Goal: Information Seeking & Learning: Learn about a topic

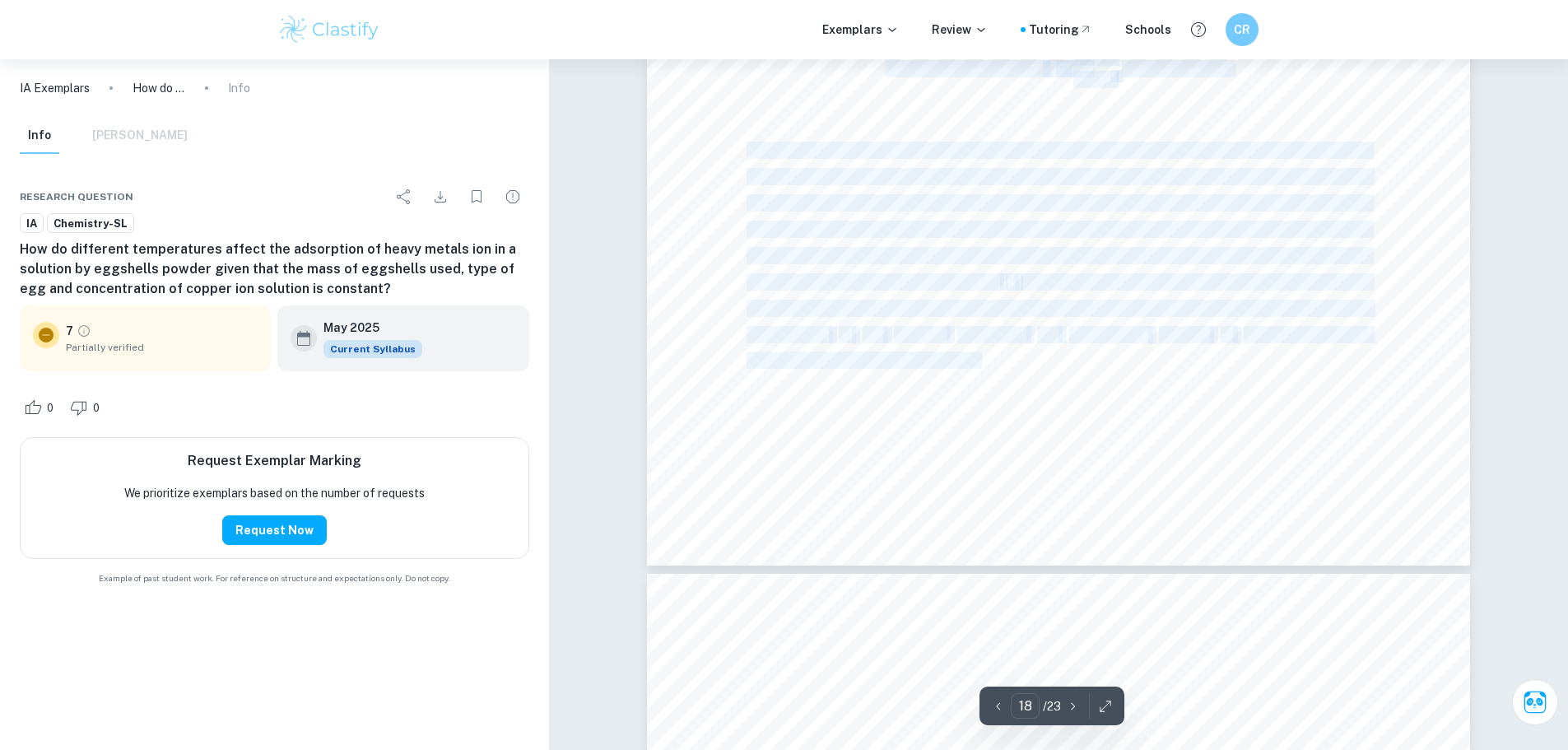
scroll to position [20741, 0]
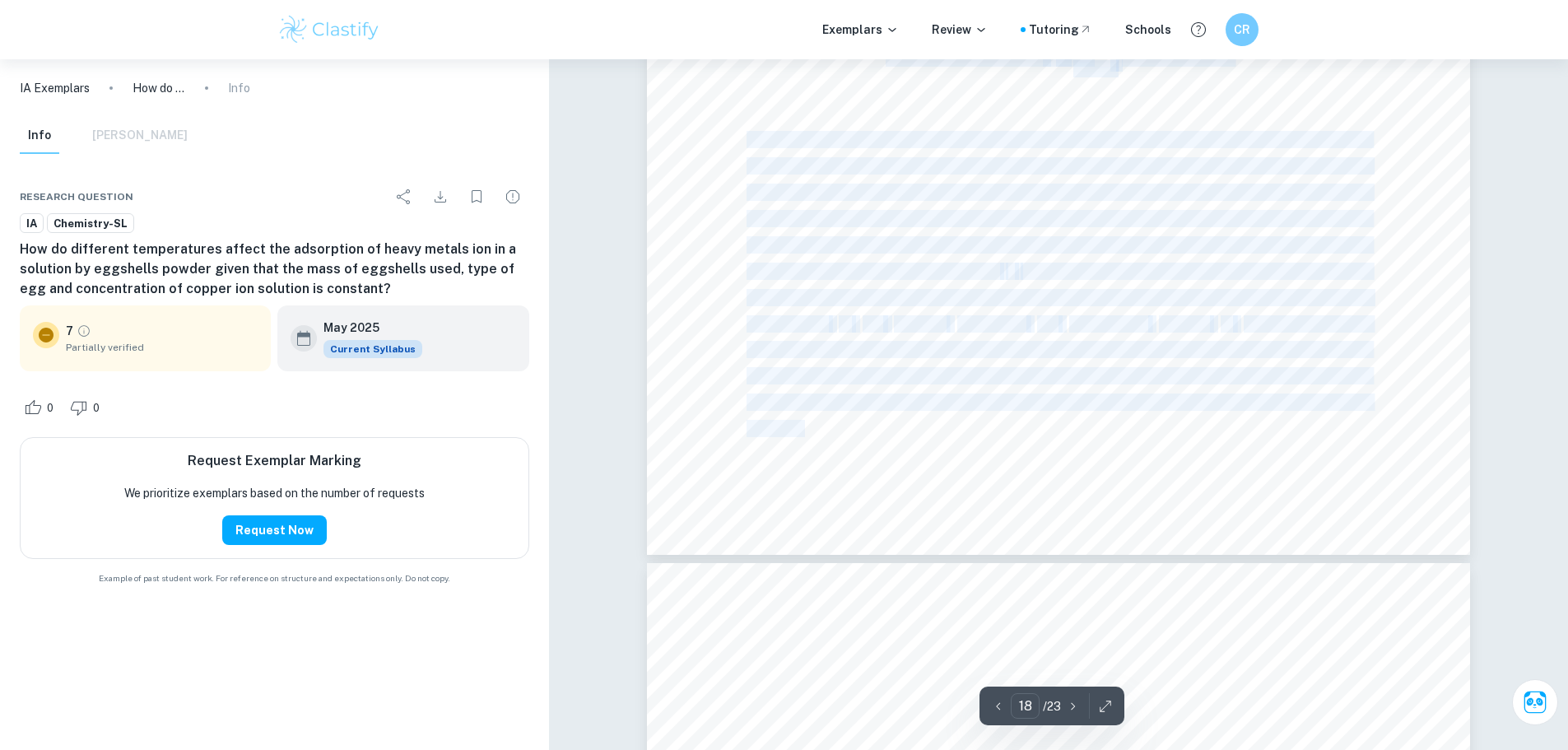
drag, startPoint x: 753, startPoint y: 269, endPoint x: 908, endPoint y: 418, distance: 215.0
drag, startPoint x: 908, startPoint y: 418, endPoint x: 753, endPoint y: 132, distance: 325.3
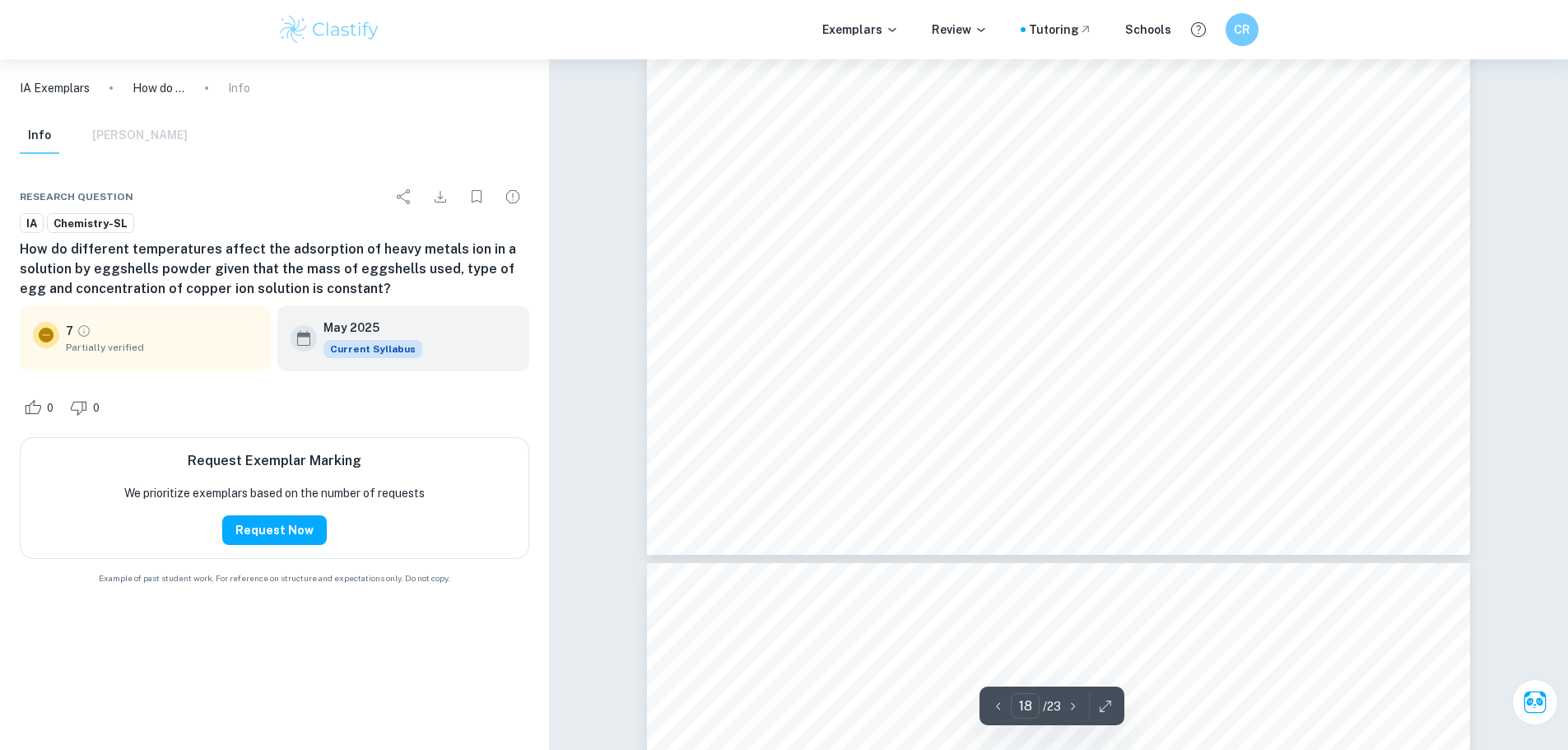
drag, startPoint x: 726, startPoint y: 116, endPoint x: 869, endPoint y: 424, distance: 339.6
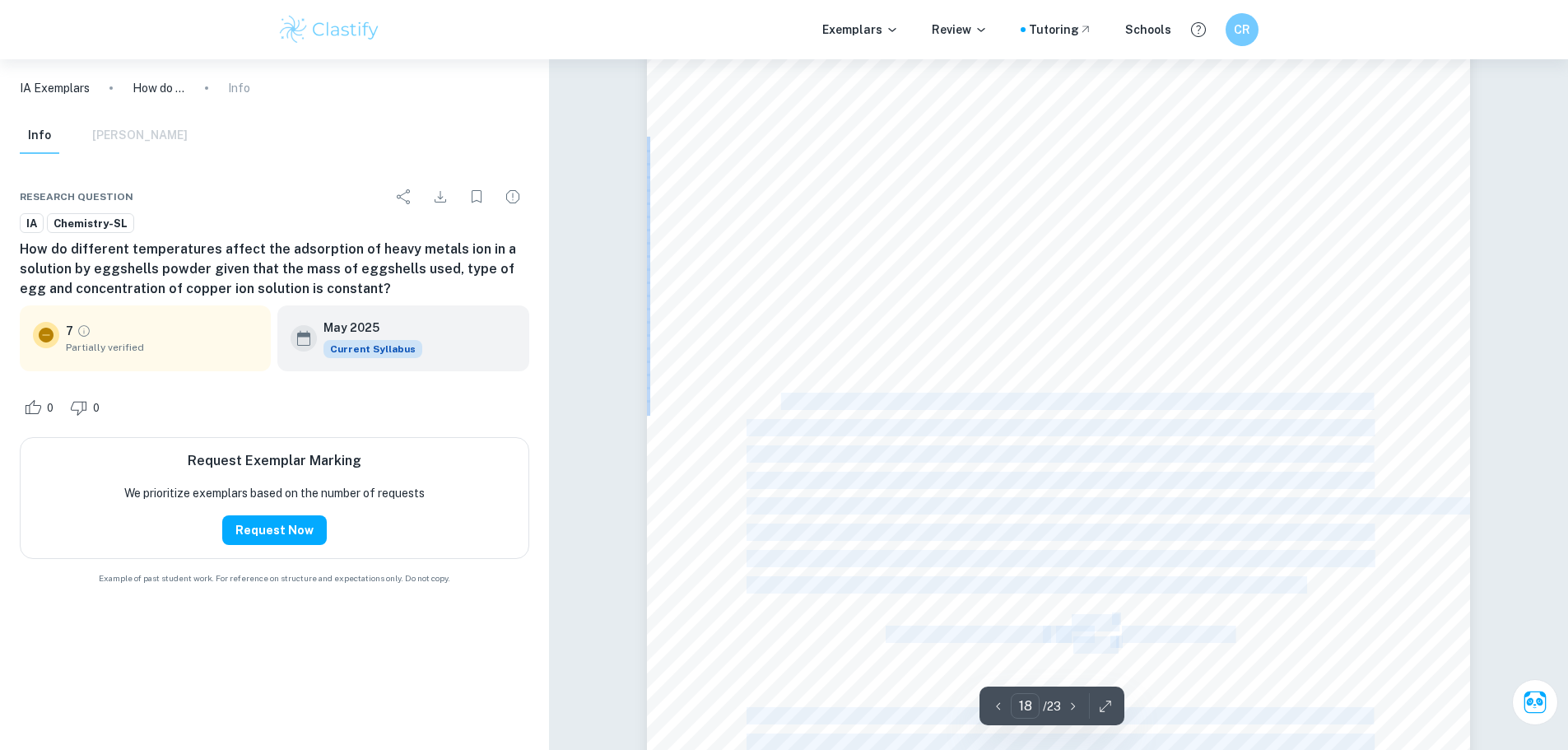
drag, startPoint x: 781, startPoint y: 399, endPoint x: 1346, endPoint y: 600, distance: 599.7
click at [1346, 600] on div "18 Evaluation: The aim of this investigation which is to investigate whether hi…" at bounding box center [1059, 549] width 823 height 1164
click at [1345, 600] on div "18 Evaluation: The aim of this investigation which is to investigate whether hi…" at bounding box center [1059, 549] width 823 height 1164
drag, startPoint x: 1345, startPoint y: 600, endPoint x: 801, endPoint y: 382, distance: 586.1
click at [801, 382] on div "18 Evaluation: The aim of this investigation which is to investigate whether hi…" at bounding box center [1059, 549] width 823 height 1164
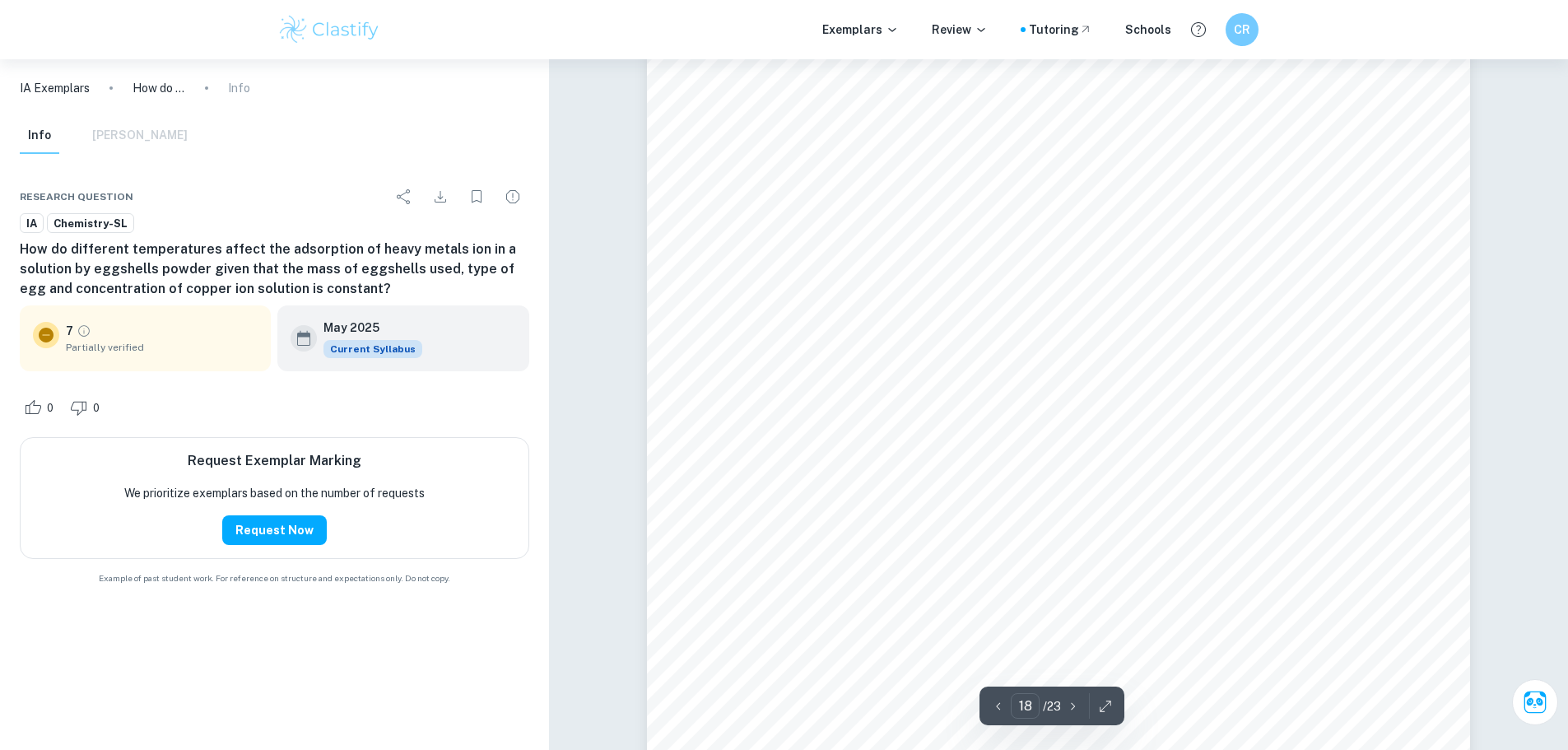
click at [700, 396] on div "18 Evaluation: The aim of this investigation which is to investigate whether hi…" at bounding box center [1059, 549] width 823 height 1164
drag, startPoint x: 700, startPoint y: 396, endPoint x: 758, endPoint y: 390, distance: 58.3
click at [758, 390] on div "18 Evaluation: The aim of this investigation which is to investigate whether hi…" at bounding box center [1059, 549] width 823 height 1164
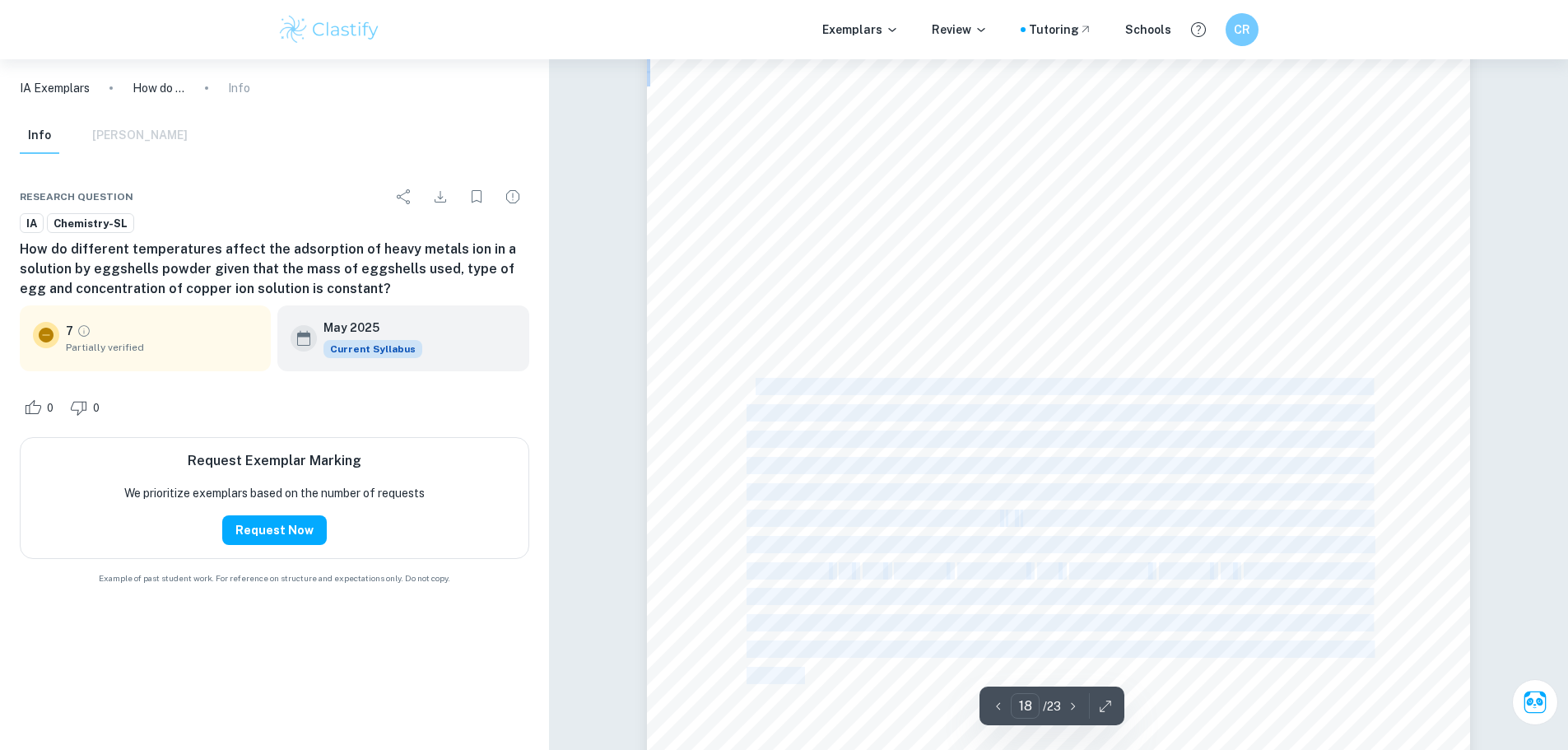
drag, startPoint x: 757, startPoint y: 380, endPoint x: 803, endPoint y: 697, distance: 320.3
click at [803, 697] on div "18 Evaluation: The aim of this investigation which is to investigate whether hi…" at bounding box center [1059, 220] width 823 height 1164
click at [815, 693] on div "18 Evaluation: The aim of this investigation which is to investigate whether hi…" at bounding box center [1059, 220] width 823 height 1164
drag, startPoint x: 750, startPoint y: 401, endPoint x: 747, endPoint y: 384, distance: 17.3
click at [747, 384] on div "18 Evaluation: The aim of this investigation which is to investigate whether hi…" at bounding box center [1059, 220] width 823 height 1164
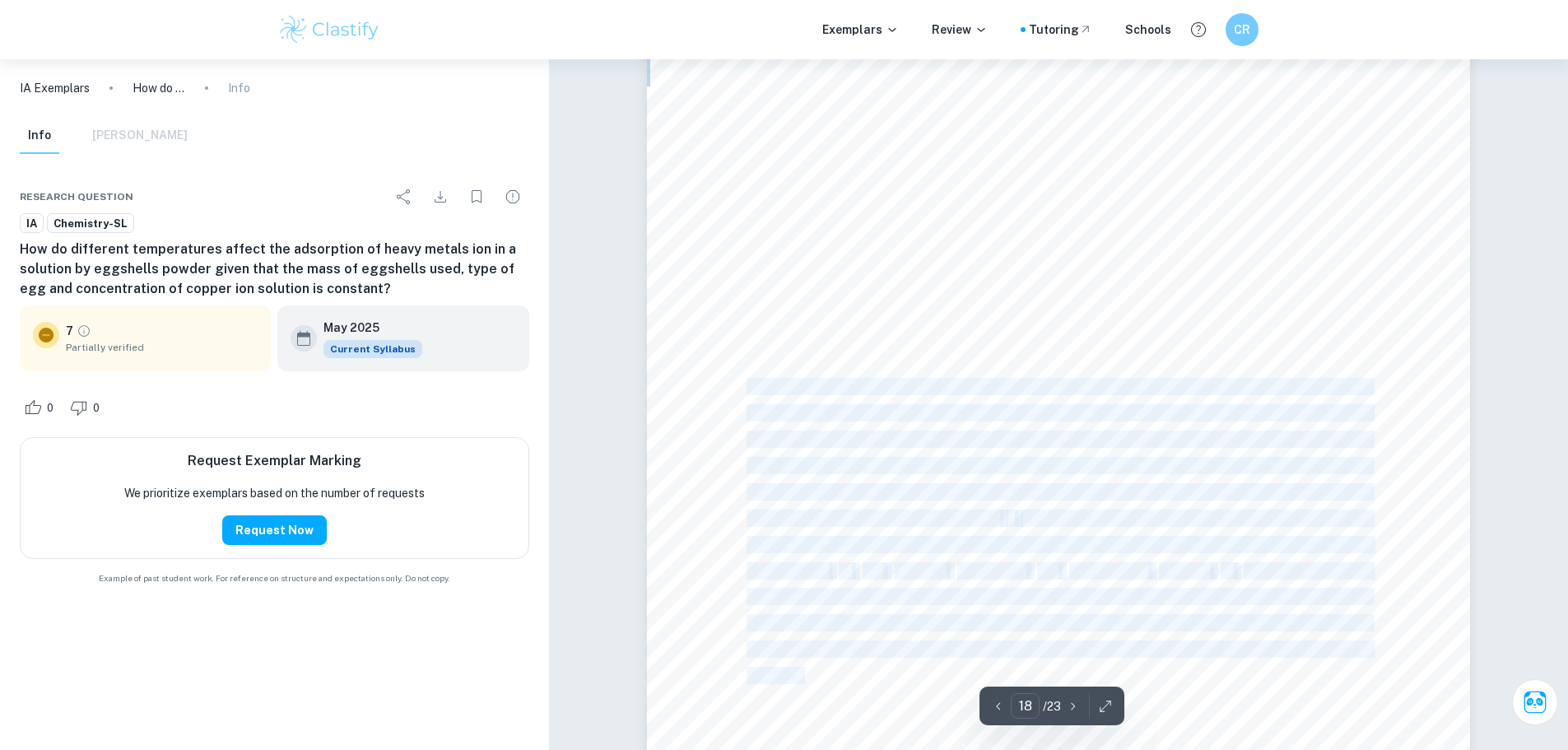
click at [729, 327] on div "18 Evaluation: The aim of this investigation which is to investigate whether hi…" at bounding box center [1059, 220] width 823 height 1164
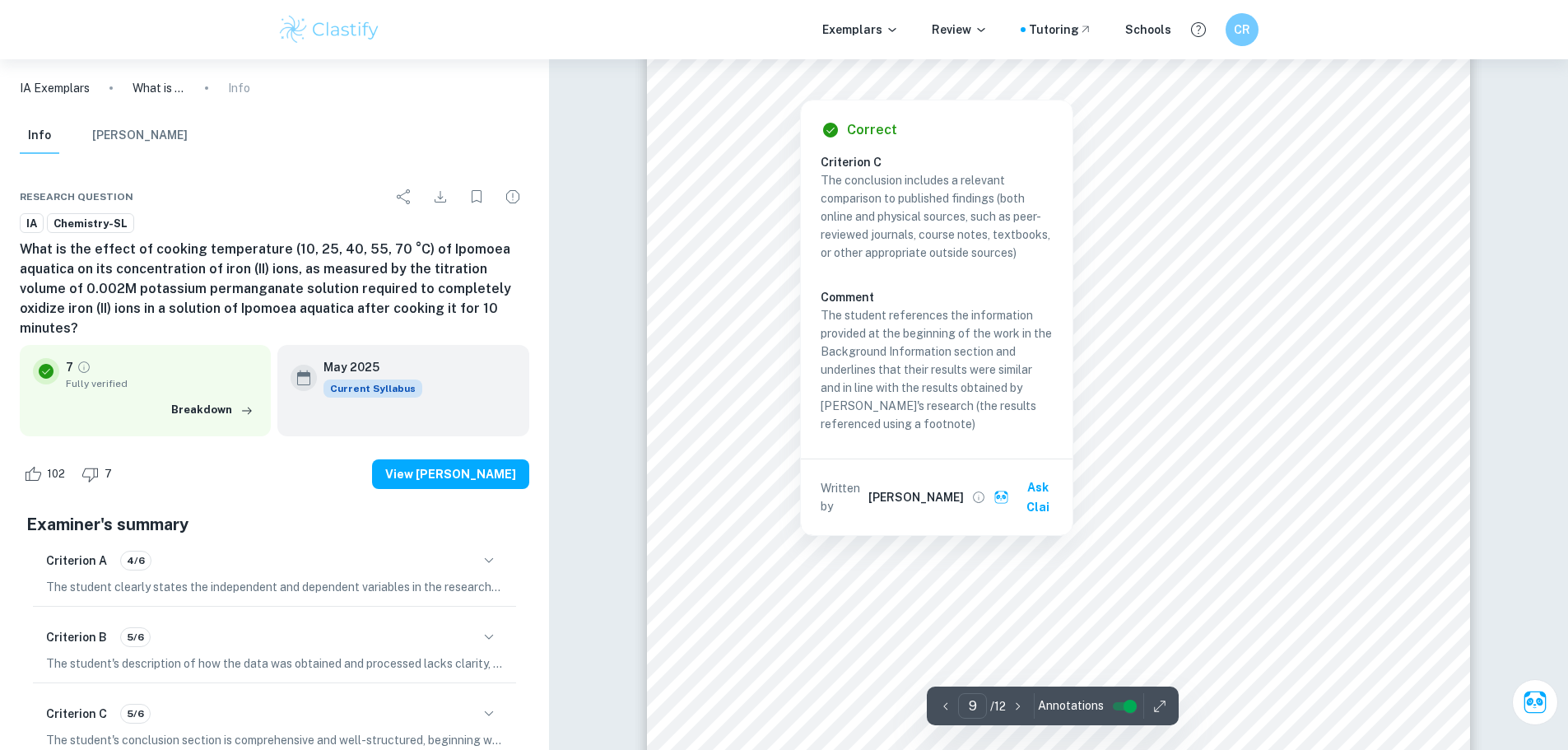
scroll to position [8994, 0]
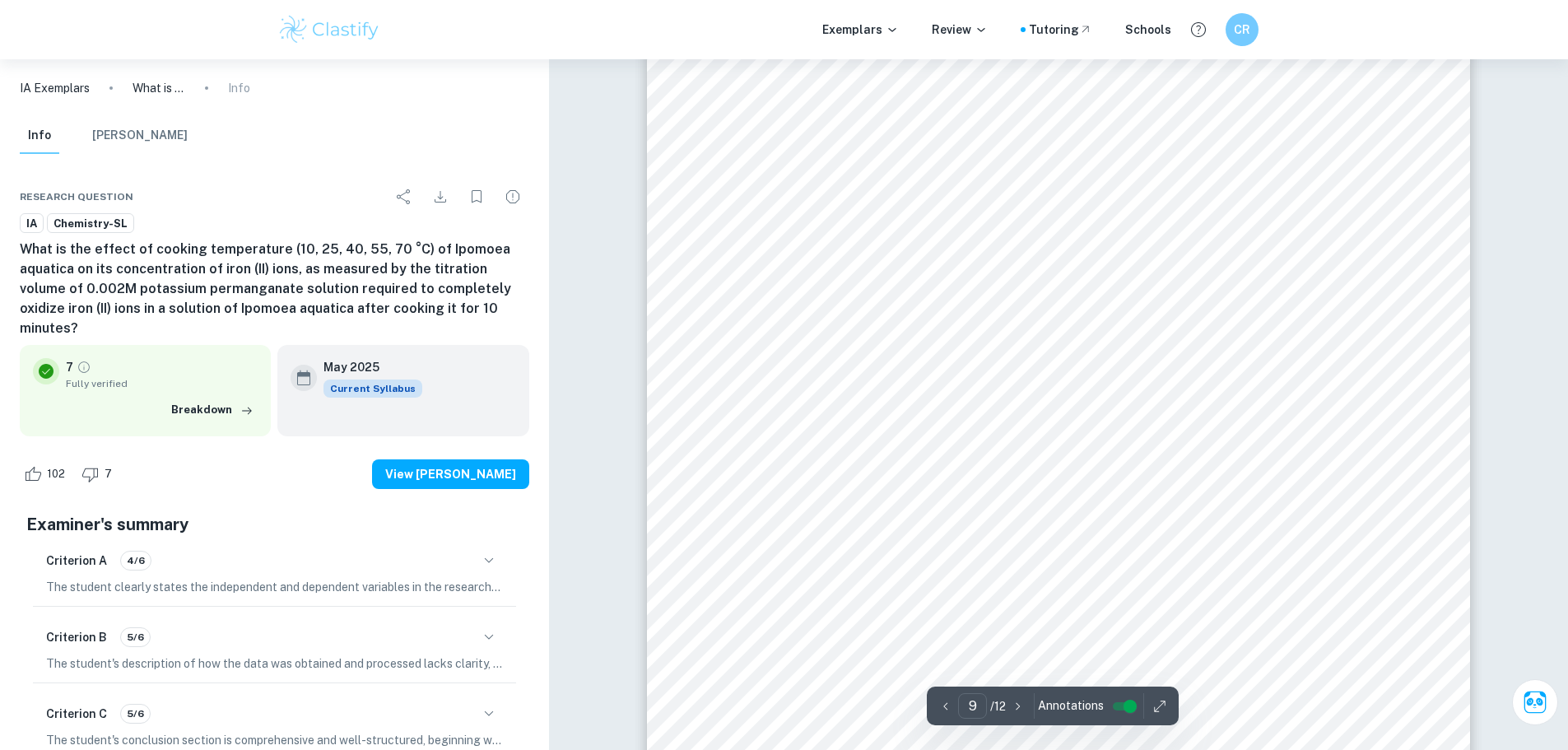
drag, startPoint x: 730, startPoint y: 131, endPoint x: 693, endPoint y: 120, distance: 38.6
click at [693, 120] on div "9 These results are supported by graph 1 which shows a negative linear correlat…" at bounding box center [1059, 332] width 823 height 1065
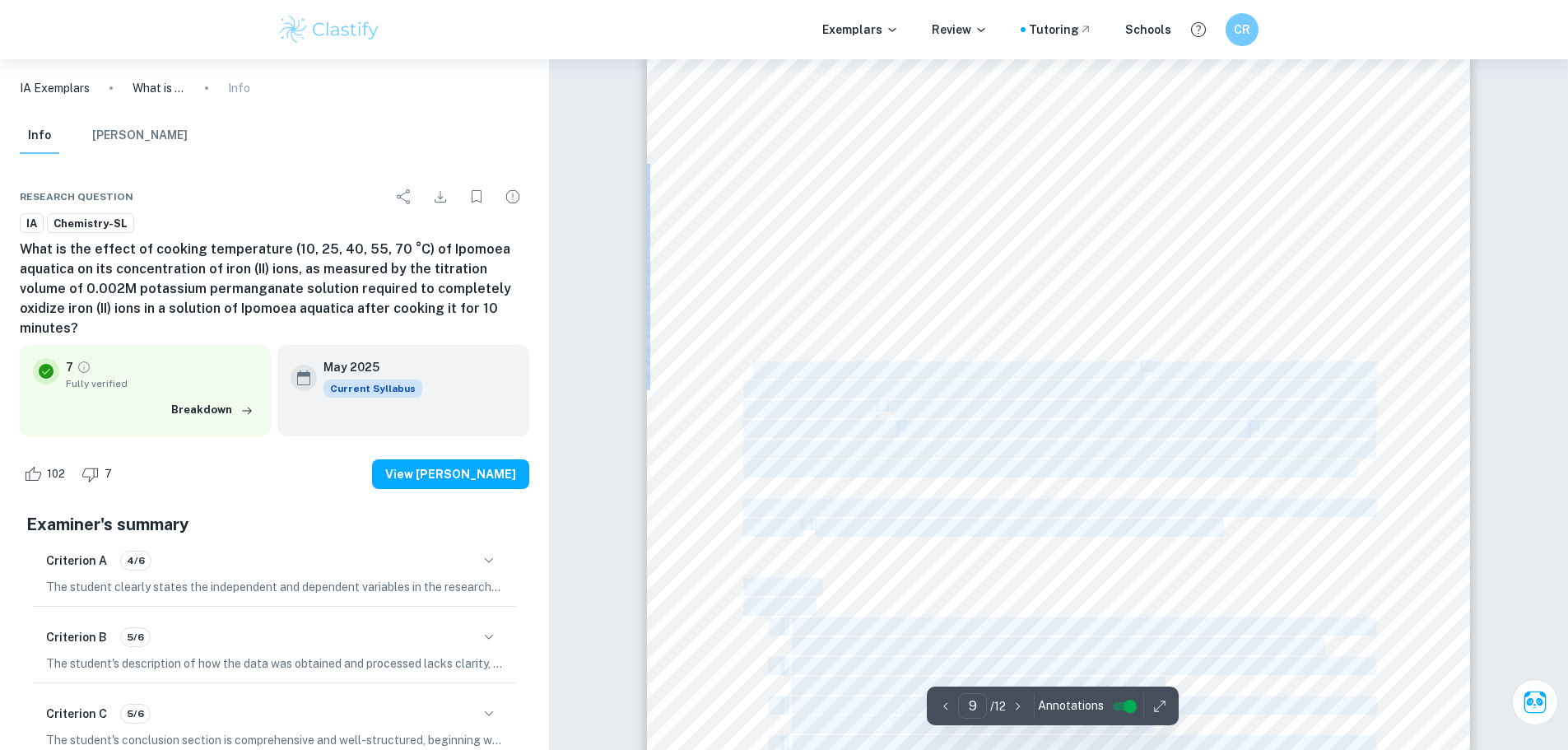
drag, startPoint x: 702, startPoint y: 350, endPoint x: 753, endPoint y: 362, distance: 52.4
click at [753, 362] on div "9 These results are supported by graph 1 which shows a negative linear correlat…" at bounding box center [1059, 579] width 823 height 1065
click at [695, 357] on div "9 These results are supported by graph 1 which shows a negative linear correlat…" at bounding box center [1059, 579] width 823 height 1065
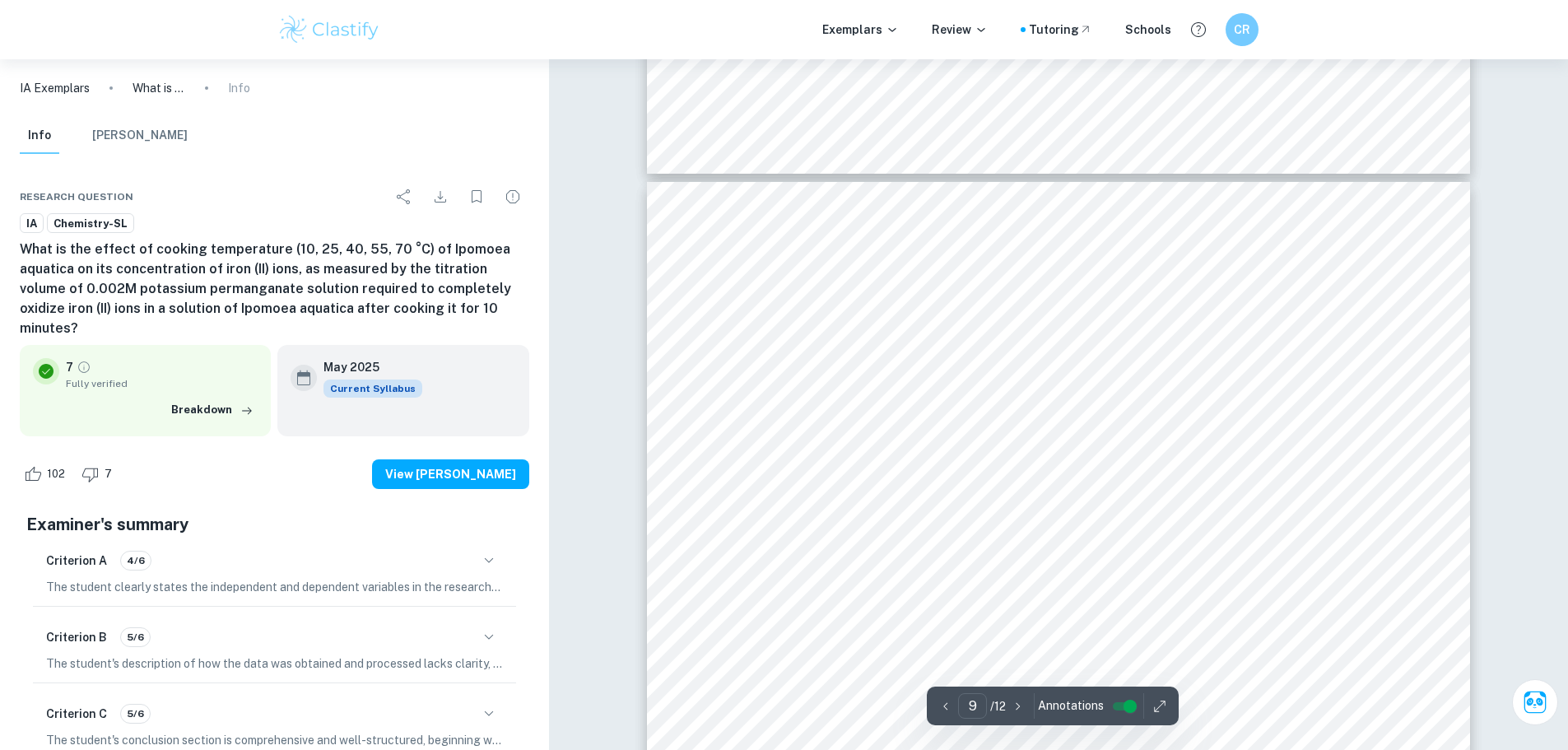
scroll to position [8664, 0]
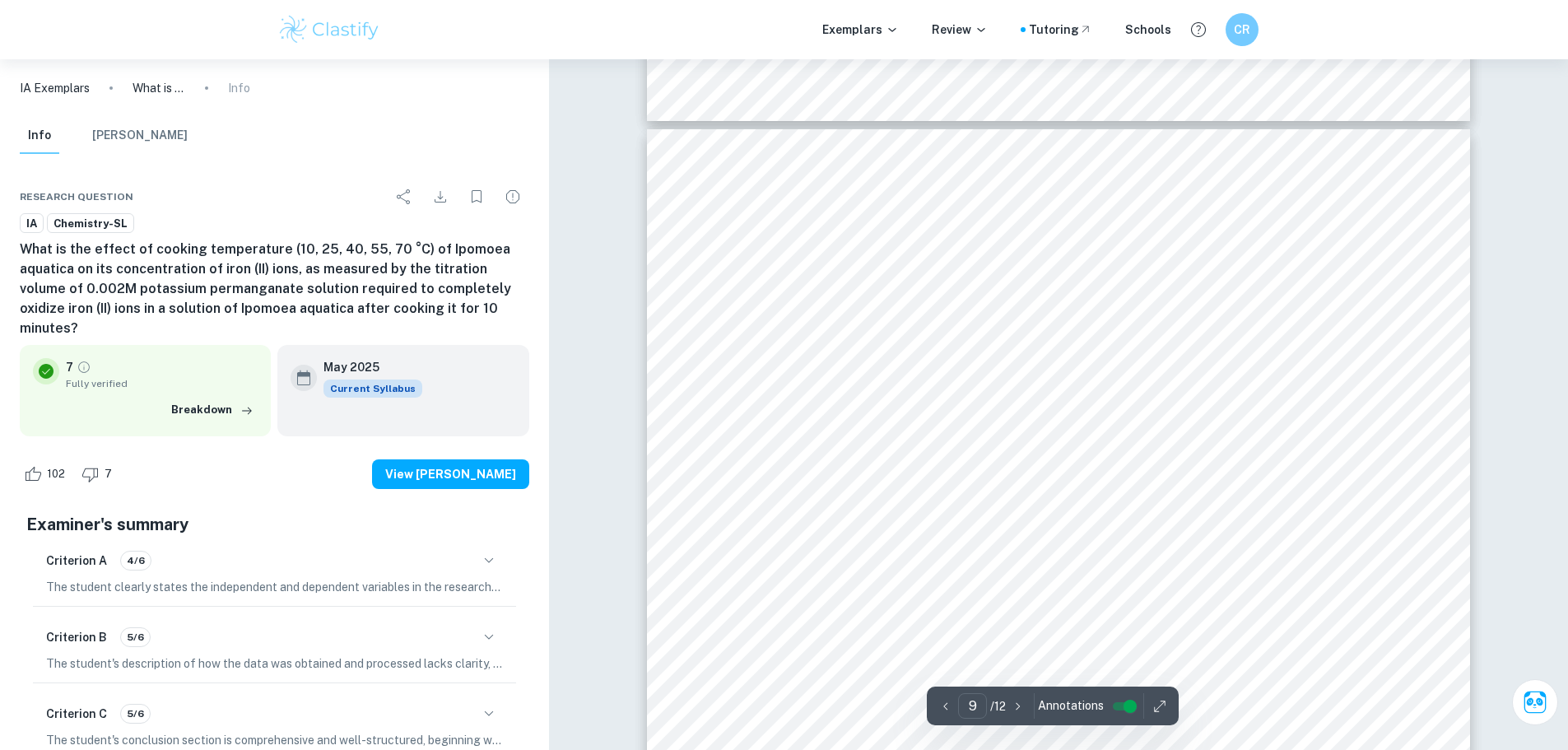
drag, startPoint x: 684, startPoint y: 434, endPoint x: 764, endPoint y: 440, distance: 80.2
click at [764, 440] on div "9 These results are supported by graph 1 which shows a negative linear correlat…" at bounding box center [1059, 661] width 823 height 1065
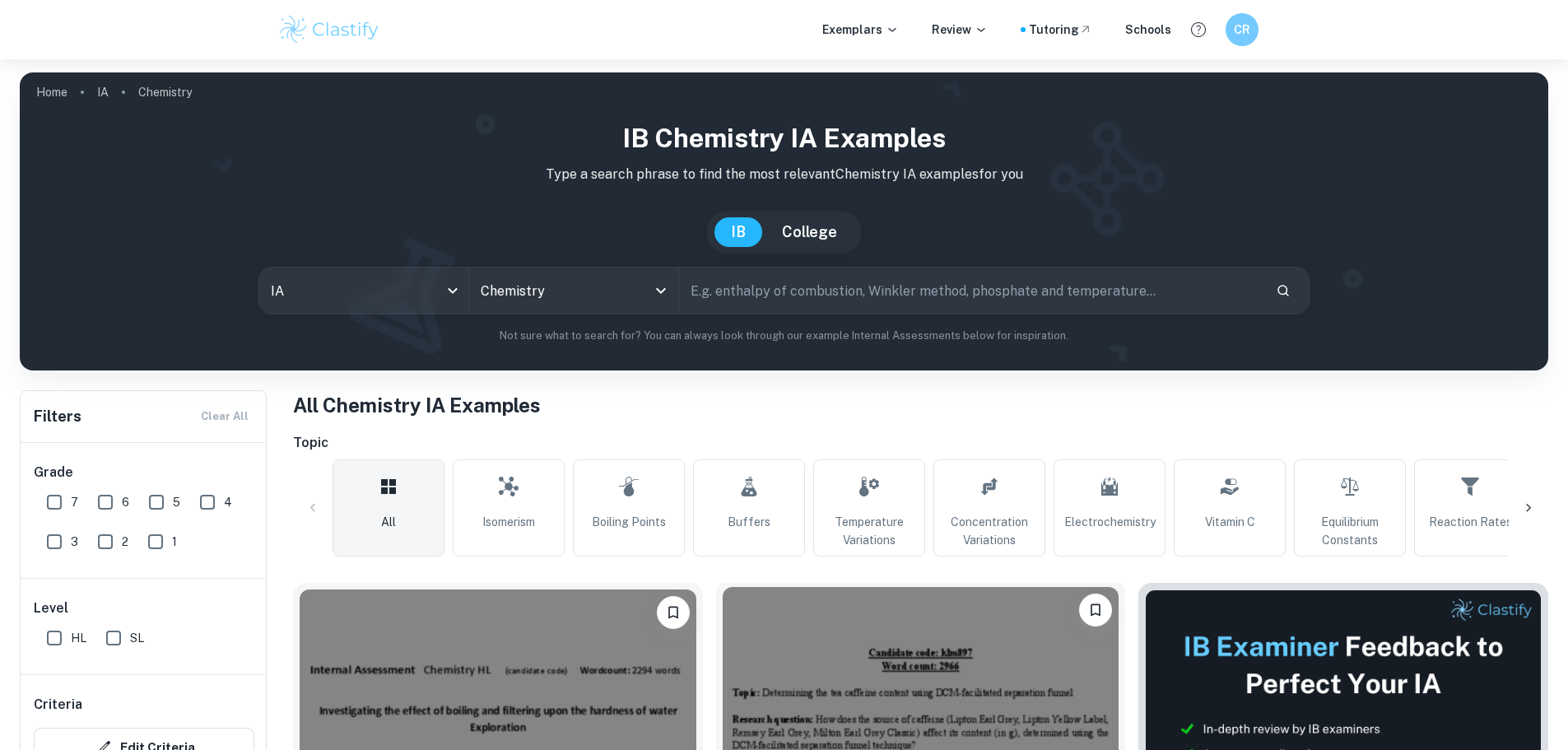
scroll to position [380, 0]
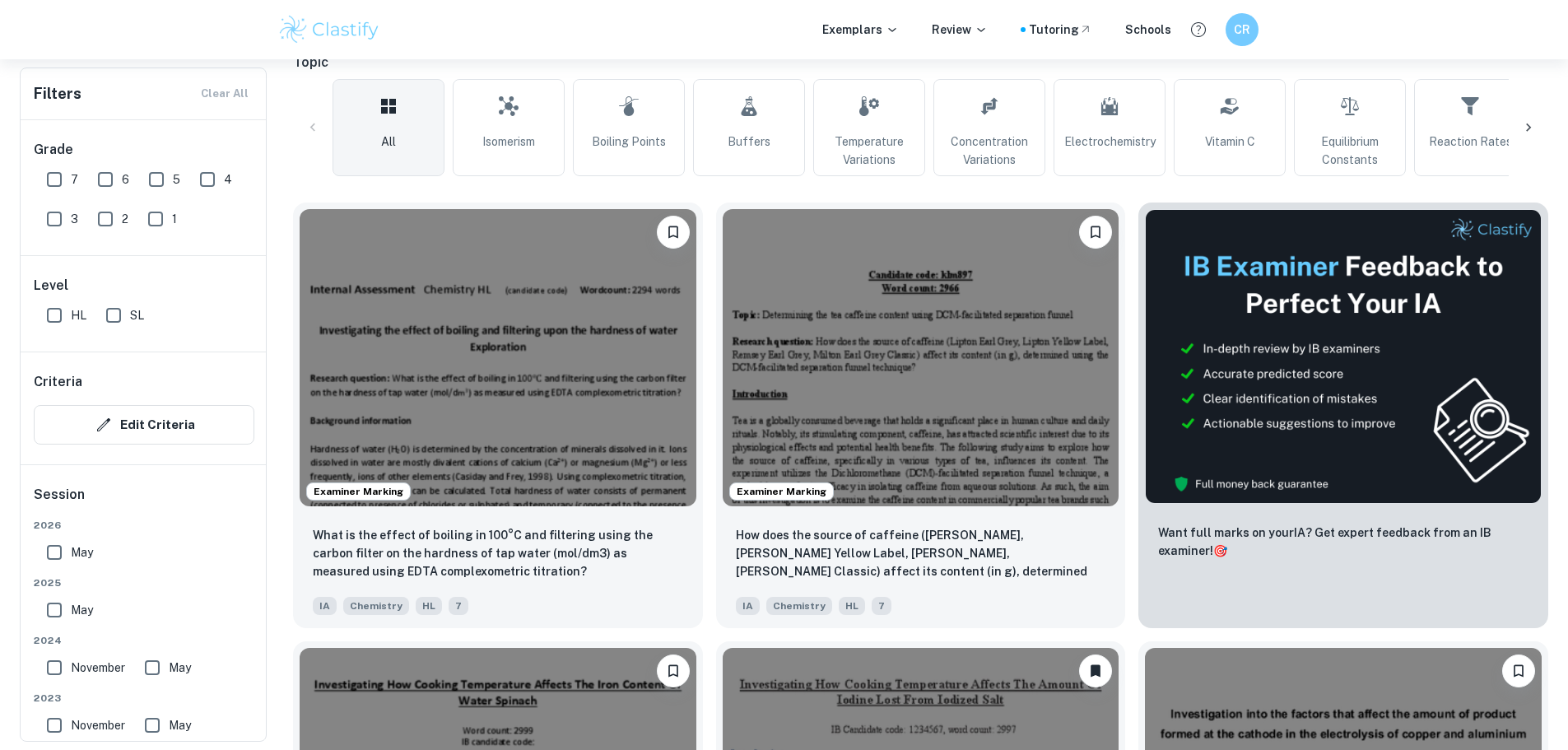
click at [65, 182] on input "7" at bounding box center [54, 179] width 33 height 33
checkbox input "true"
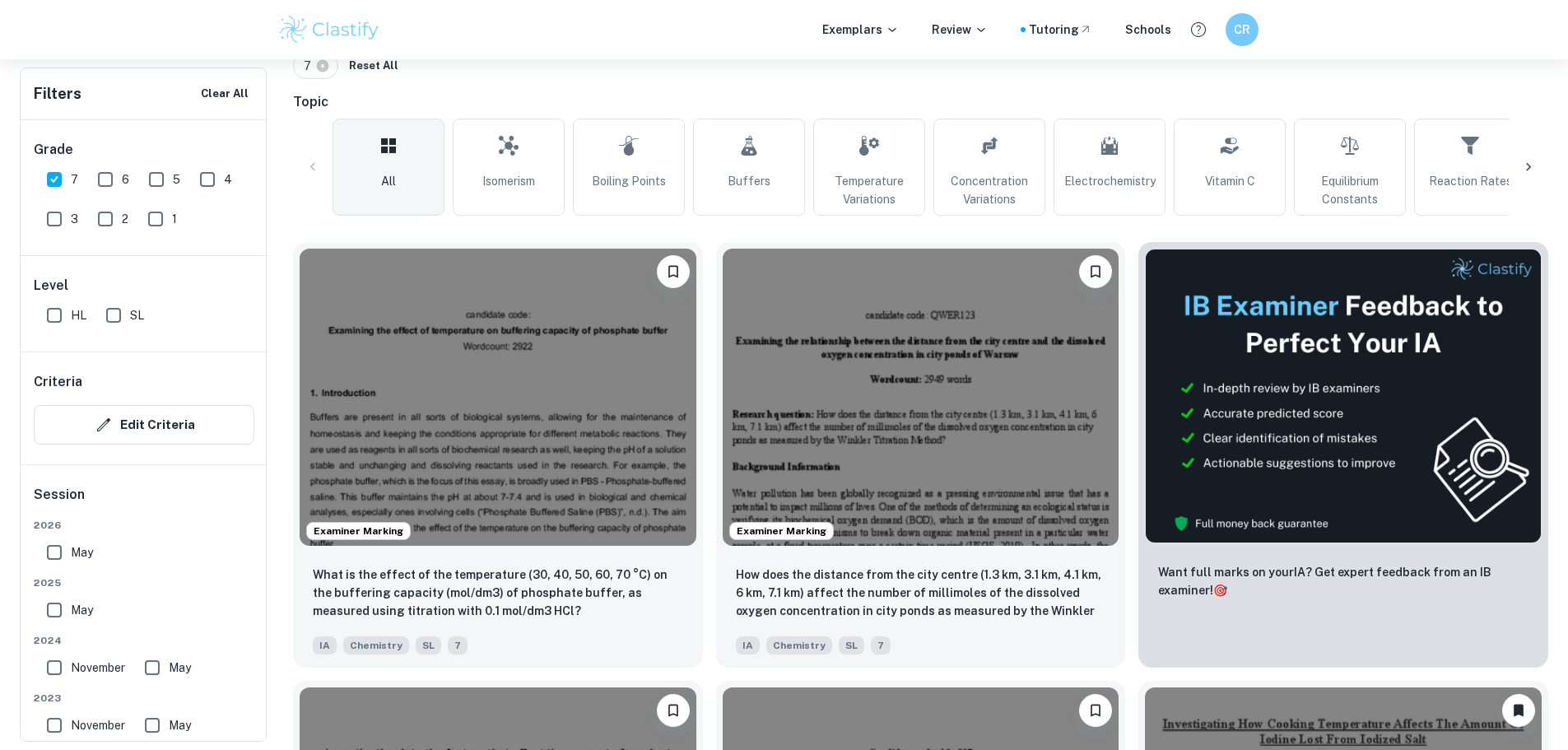
click at [111, 313] on input "SL" at bounding box center [113, 314] width 33 height 33
checkbox input "true"
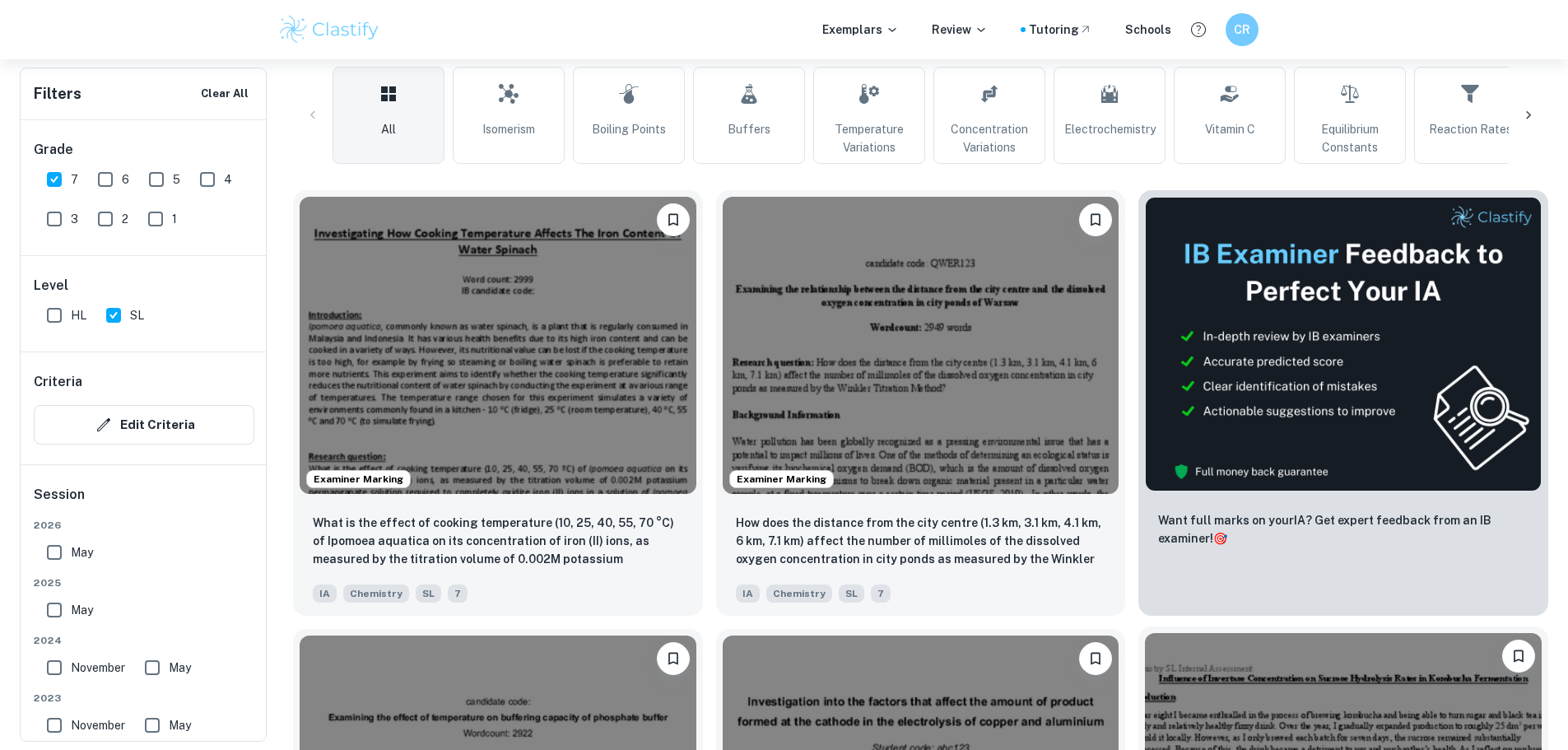
scroll to position [627, 0]
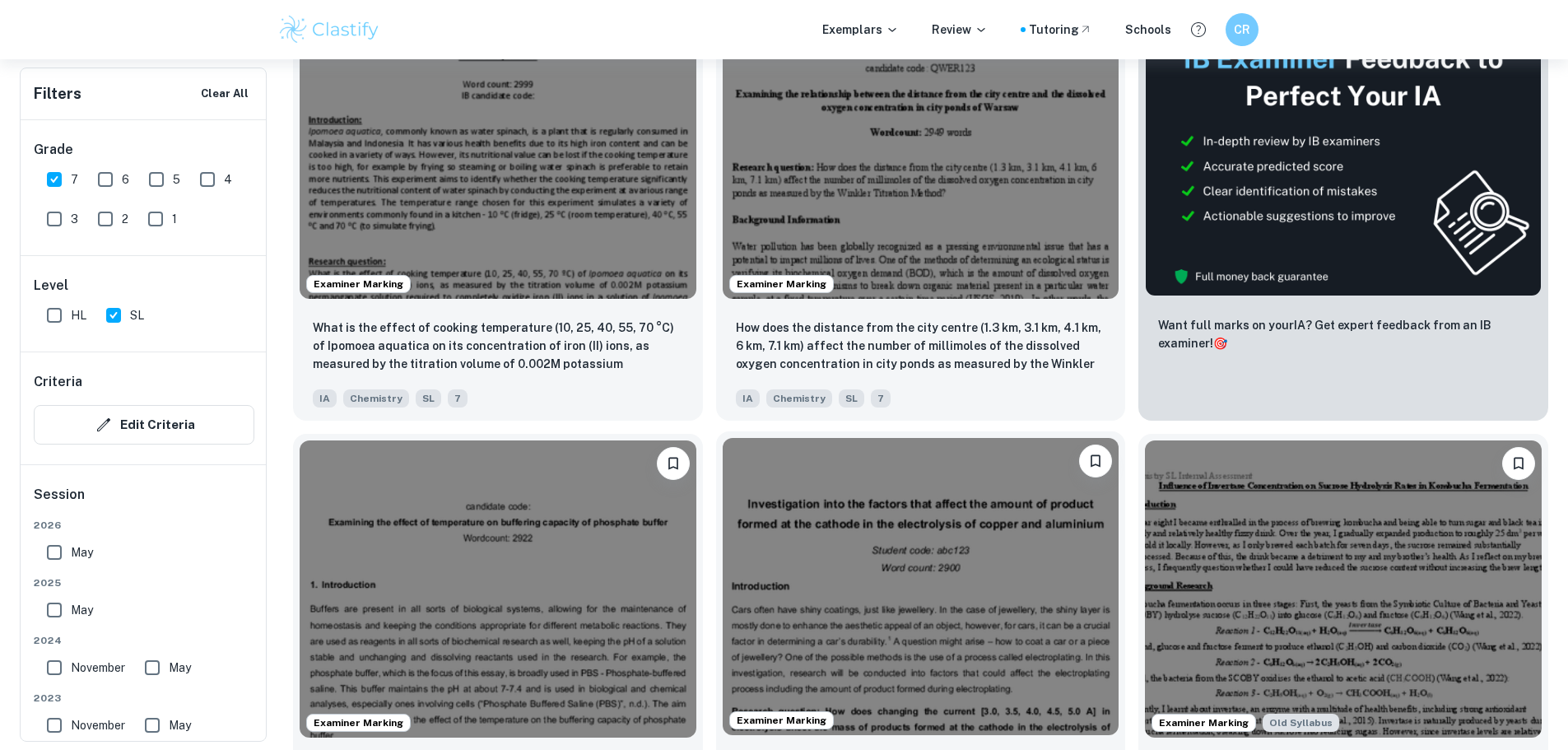
click at [722, 493] on img at bounding box center [921, 587] width 397 height 298
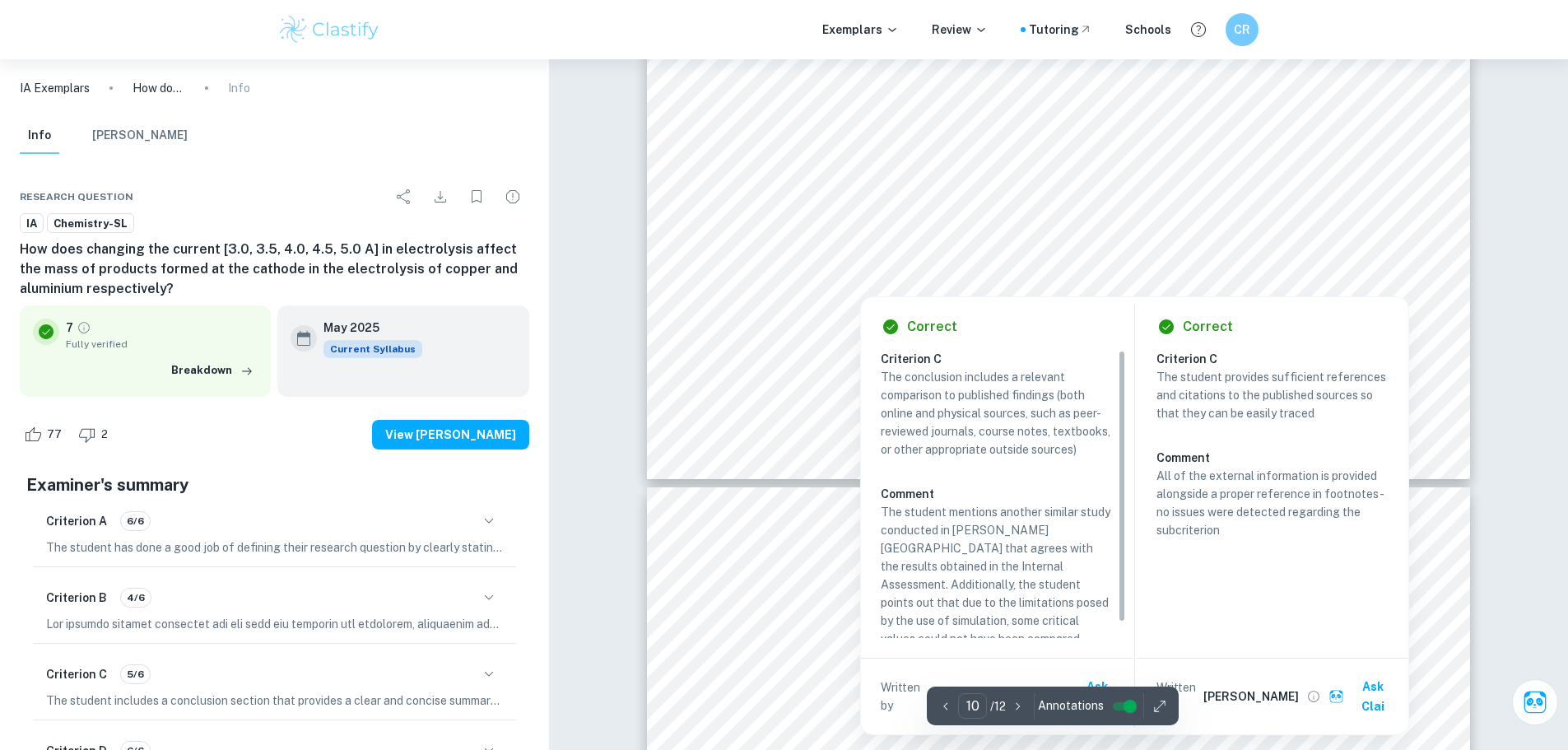
scroll to position [11112, 0]
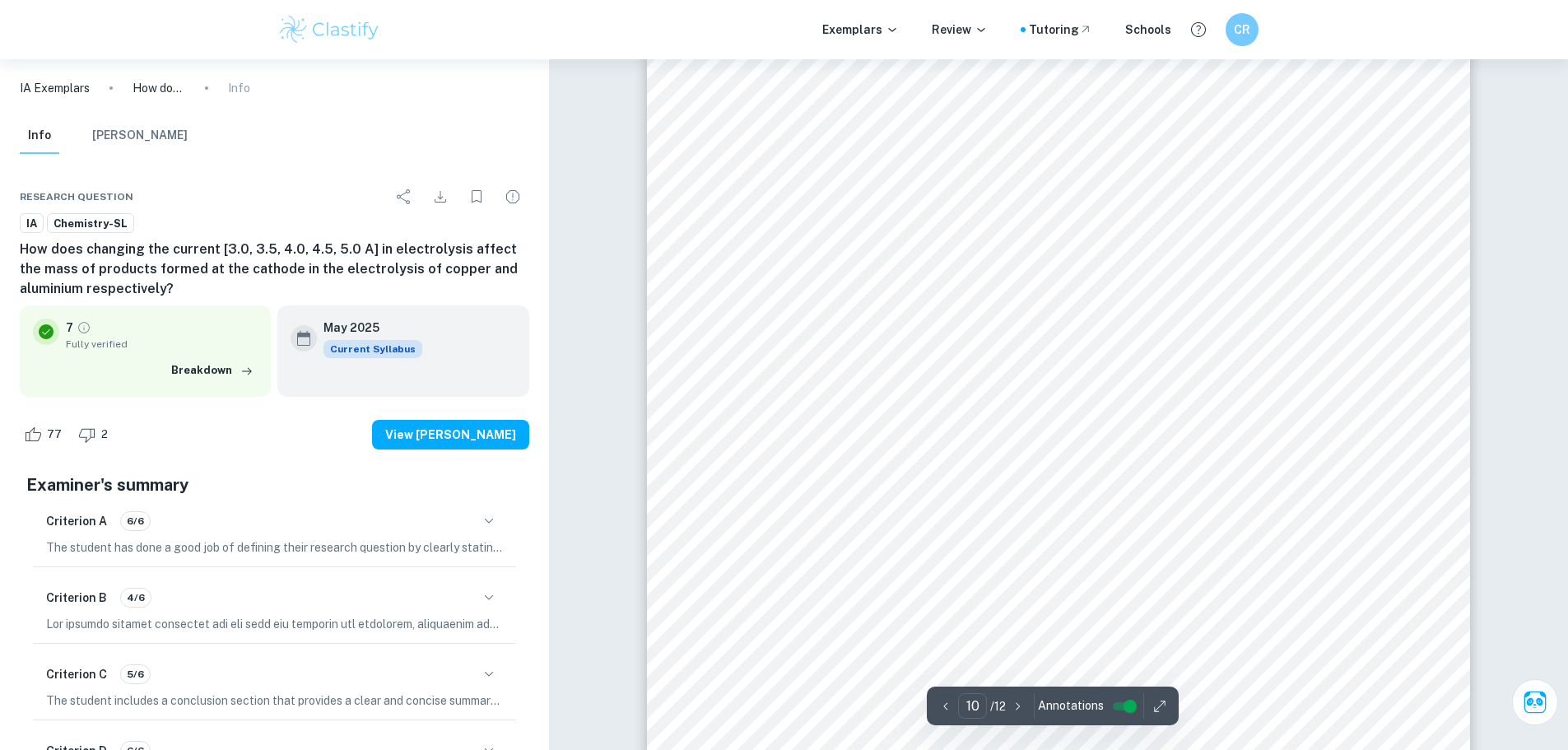
drag, startPoint x: 739, startPoint y: 329, endPoint x: 775, endPoint y: 310, distance: 40.7
click at [775, 310] on div "10 lied in the fact that the values of mass in the simulation were recorded to …" at bounding box center [1059, 226] width 823 height 1164
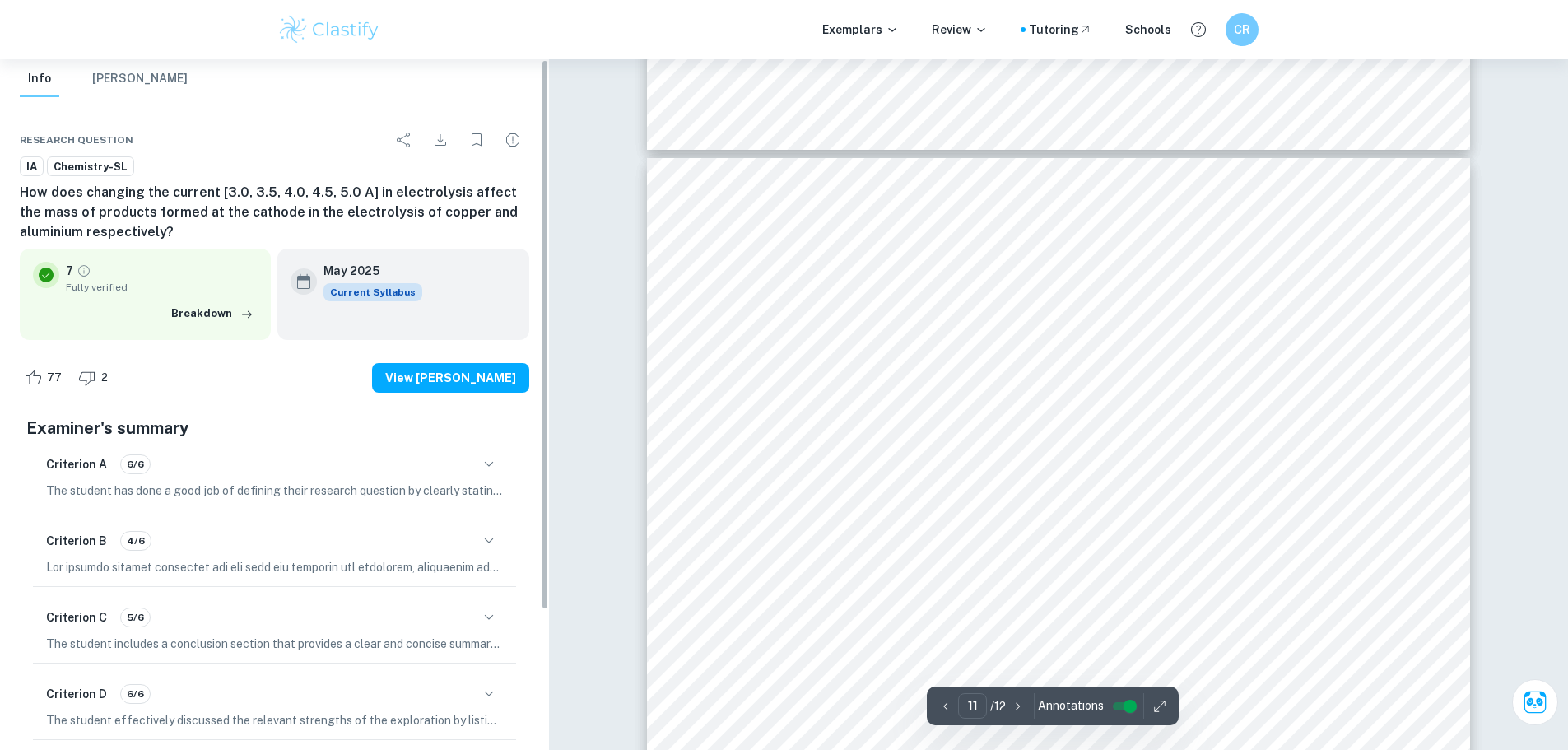
scroll to position [176, 0]
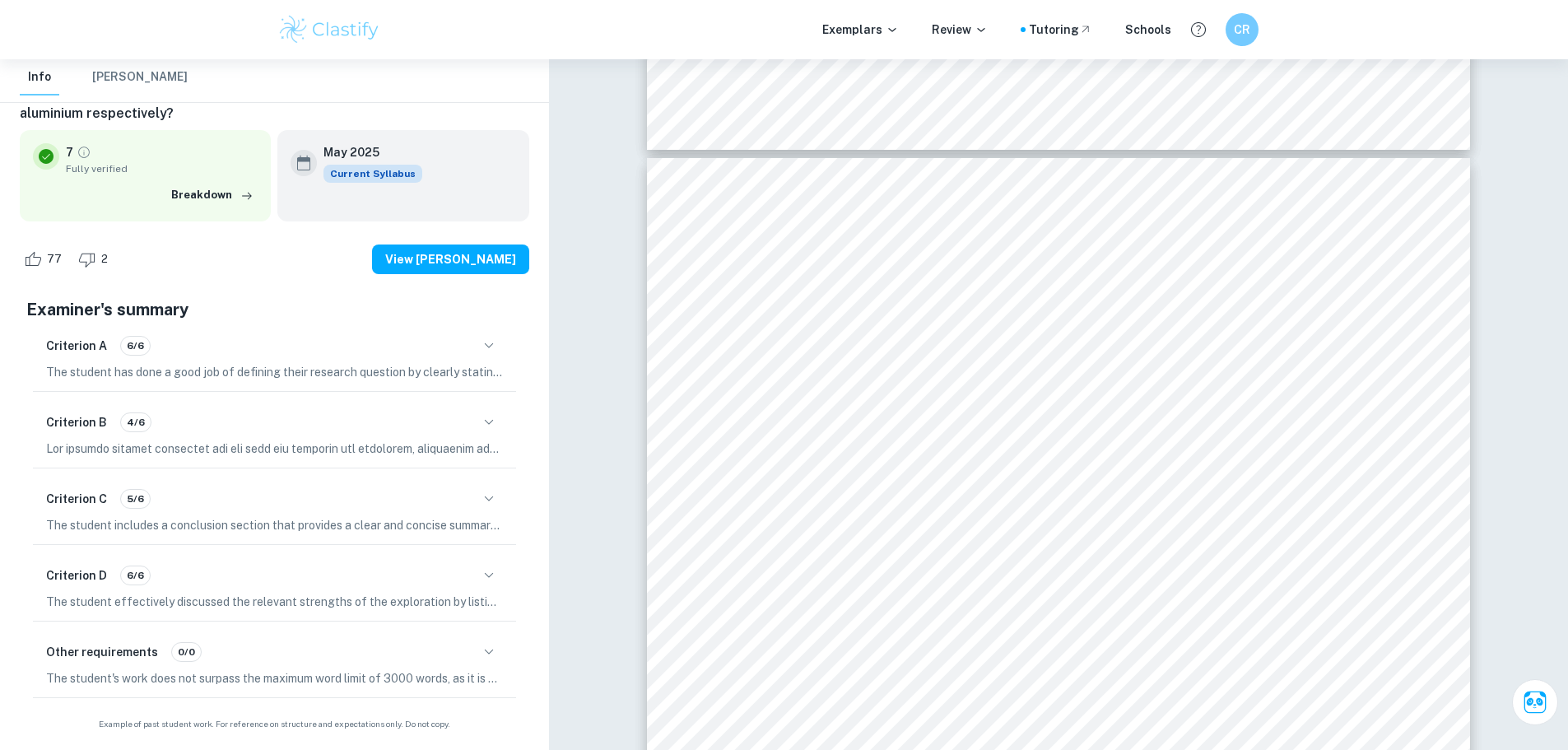
click at [483, 506] on icon "button" at bounding box center [489, 499] width 19 height 19
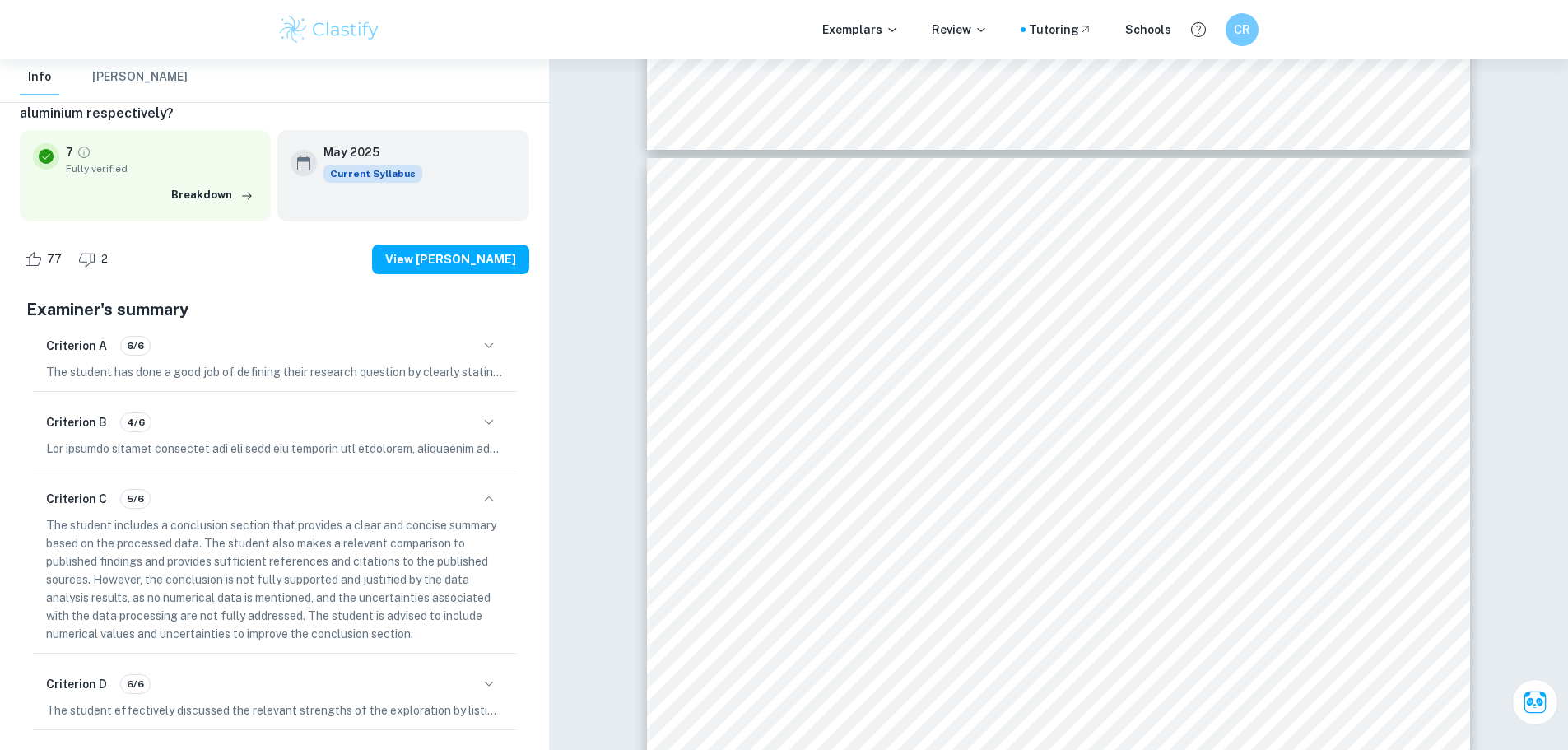
click at [483, 506] on icon "button" at bounding box center [489, 499] width 19 height 19
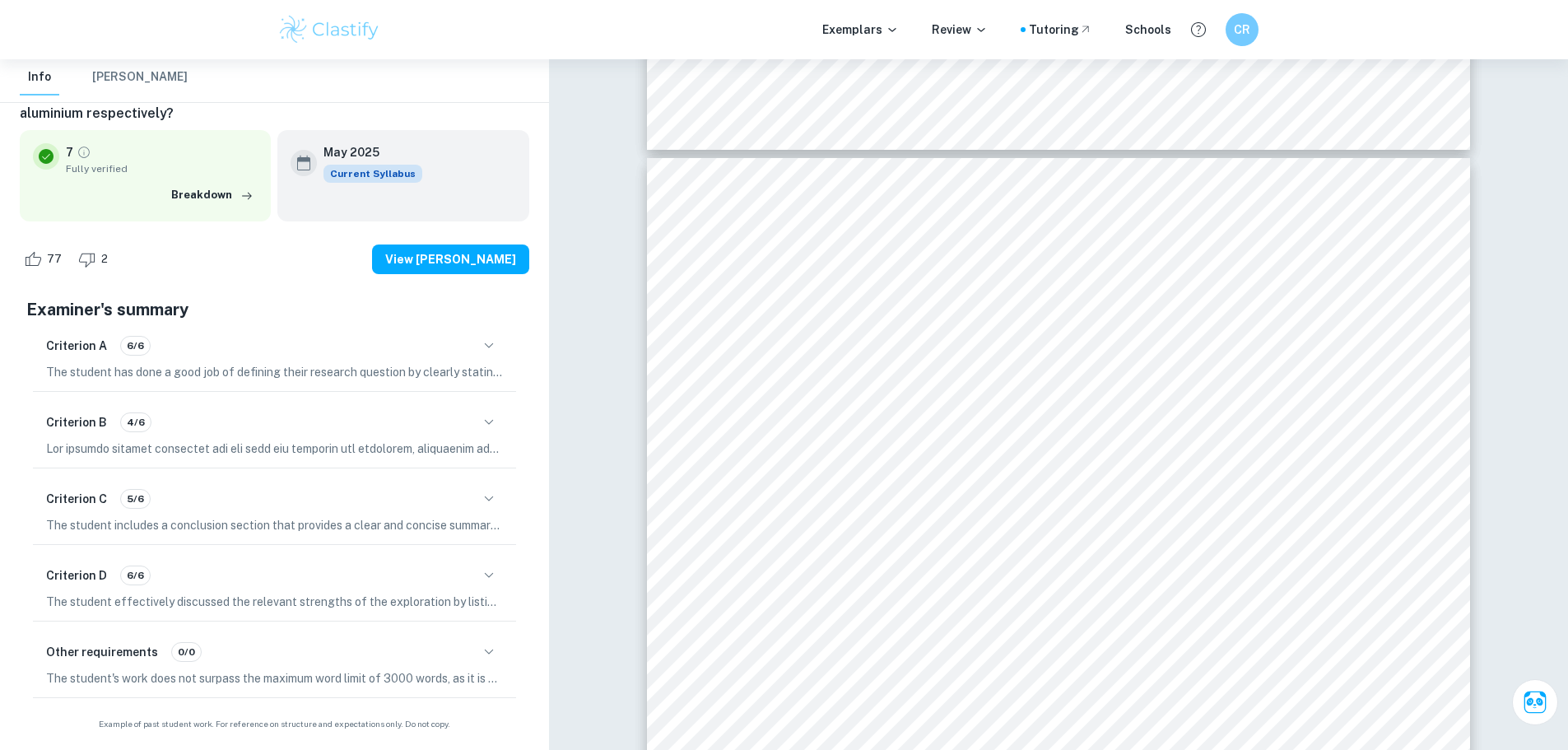
click at [507, 433] on div "Criterion B 4/6" at bounding box center [274, 433] width 483 height 69
click at [493, 438] on div "Criterion B 4/6" at bounding box center [274, 433] width 483 height 69
click at [486, 430] on icon "button" at bounding box center [489, 422] width 19 height 19
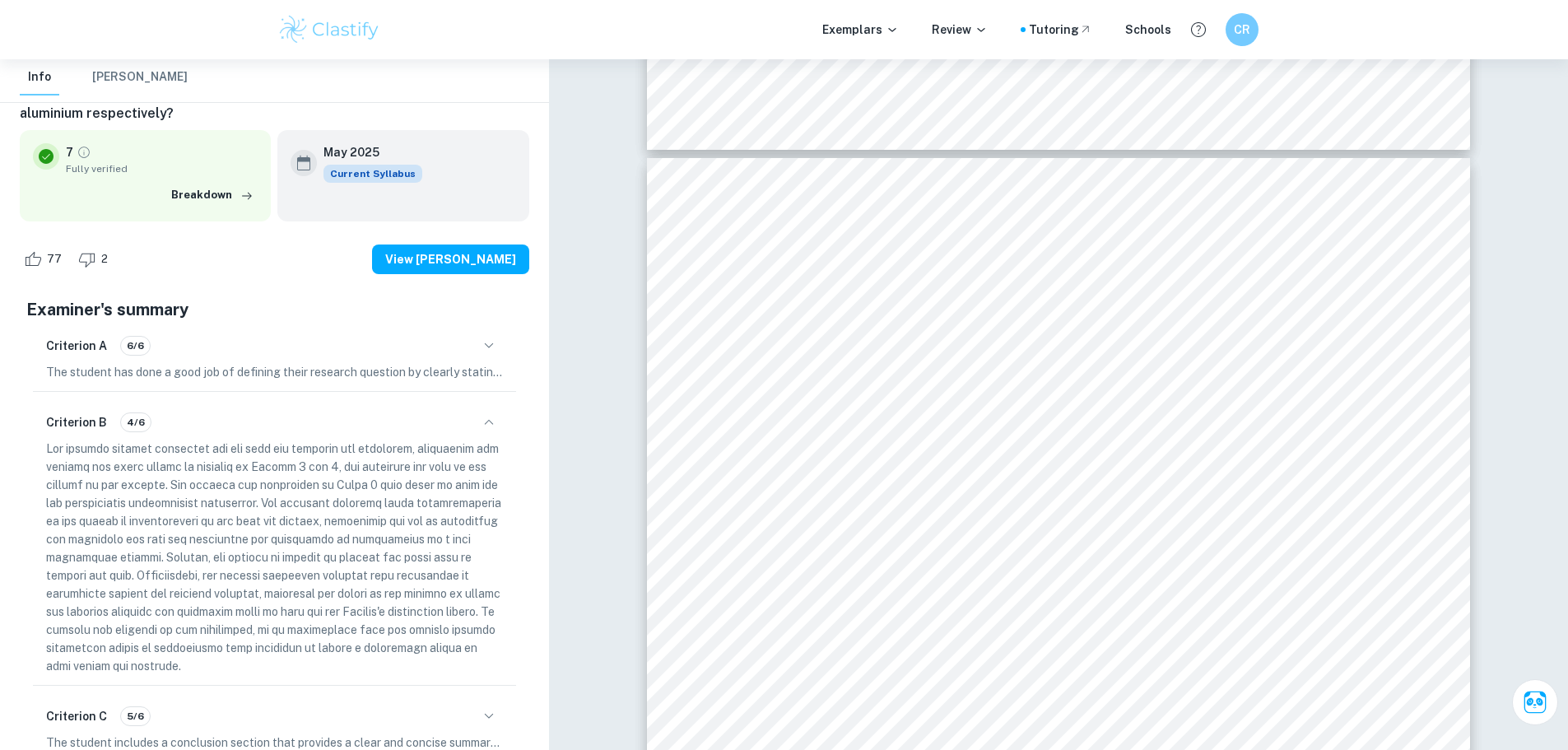
click at [487, 427] on icon "button" at bounding box center [489, 422] width 19 height 19
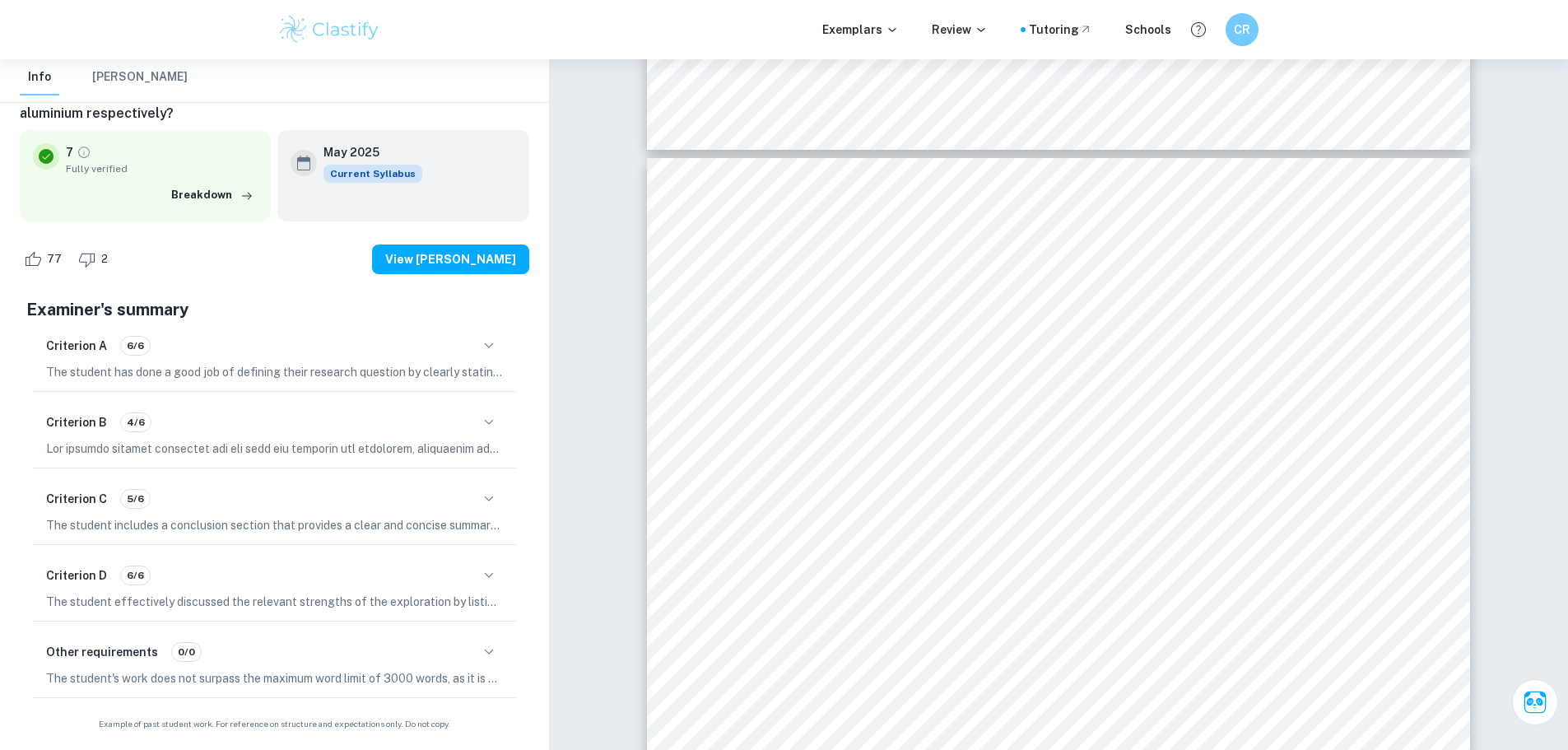
click at [507, 369] on div "Criterion A 6/6 The student has done a good job of defining their research ques…" at bounding box center [274, 356] width 483 height 69
click at [504, 353] on div "Criterion A 6/6 The student has done a good job of defining their research ques…" at bounding box center [274, 356] width 483 height 69
click at [496, 336] on icon "button" at bounding box center [489, 345] width 19 height 19
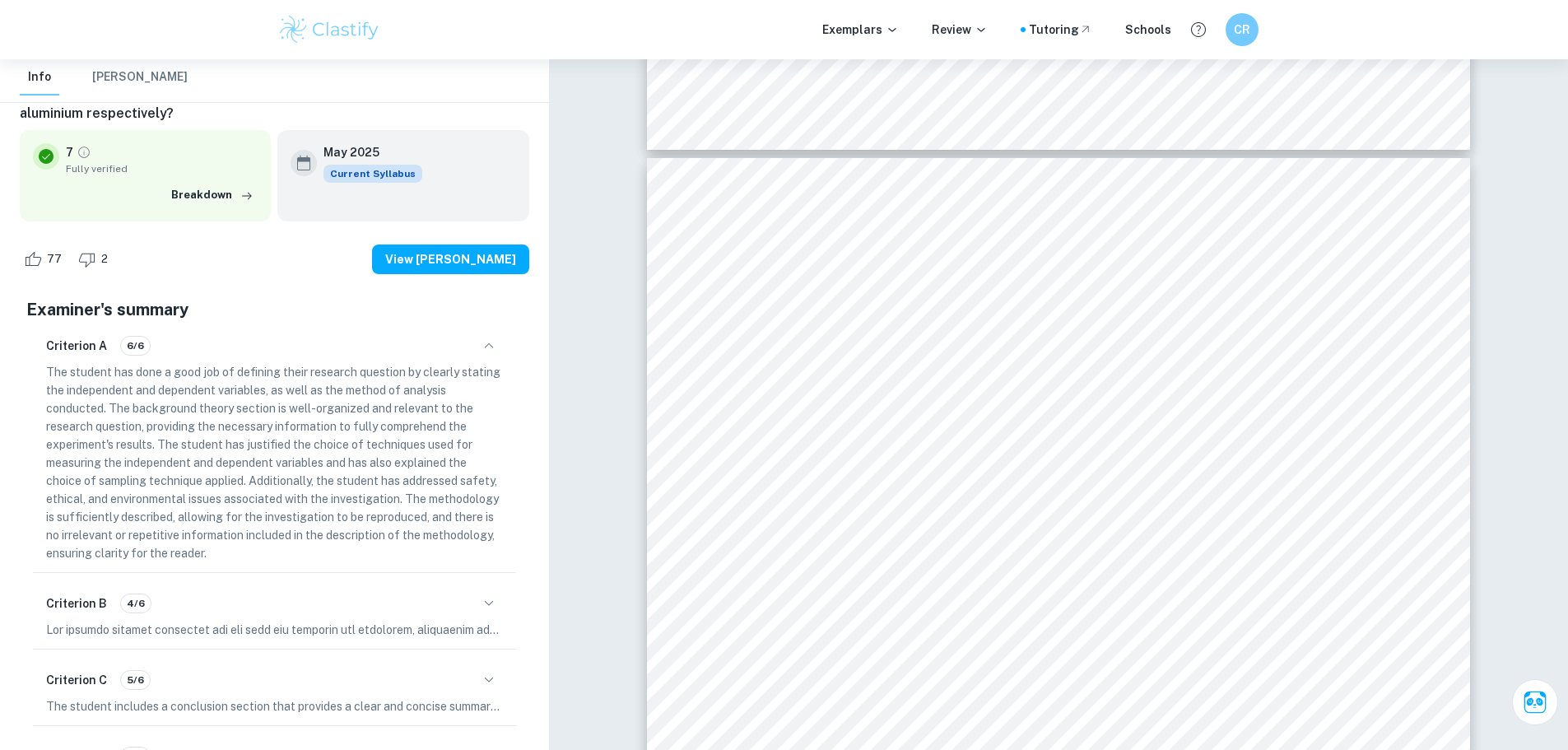
click at [495, 344] on icon "button" at bounding box center [489, 345] width 19 height 19
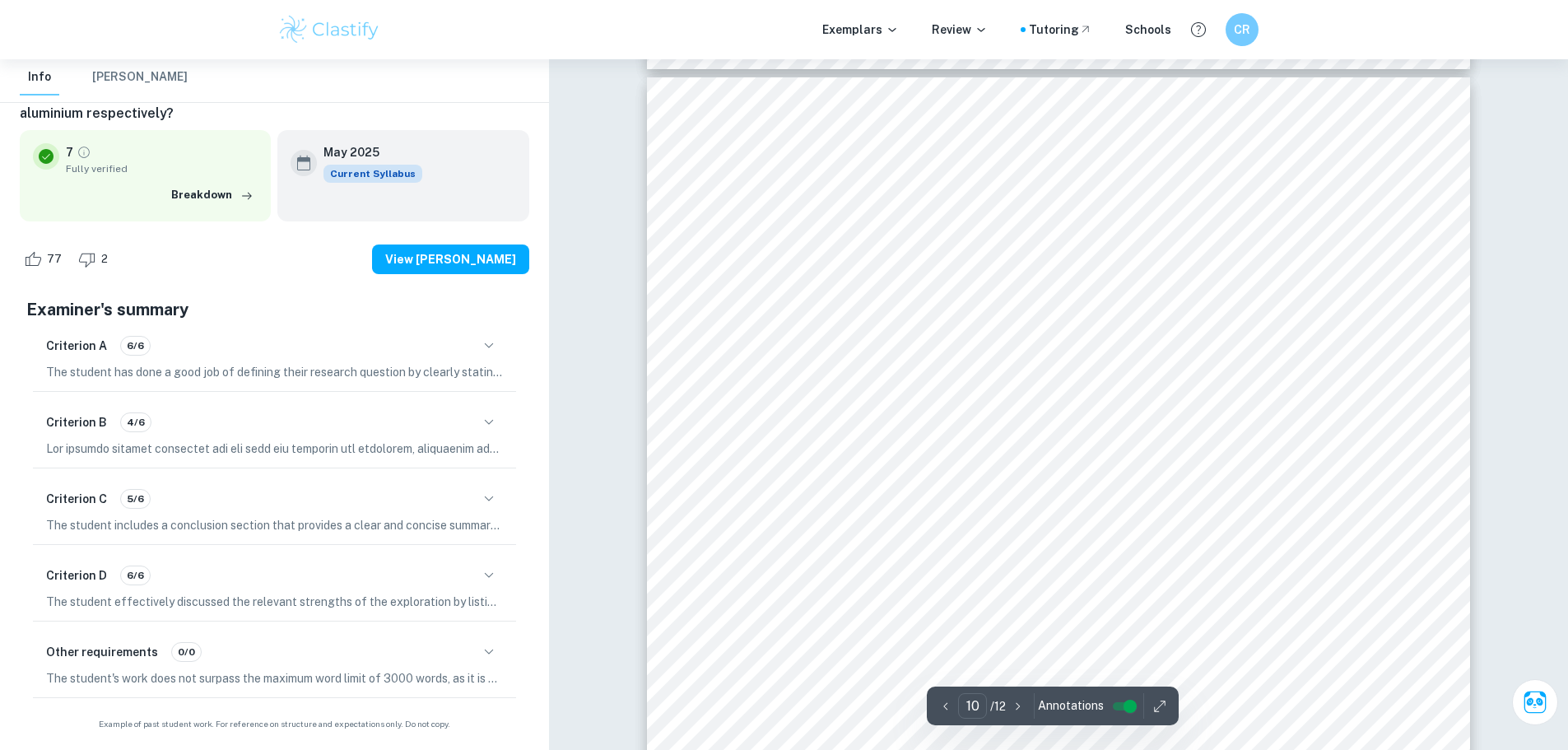
scroll to position [10618, 0]
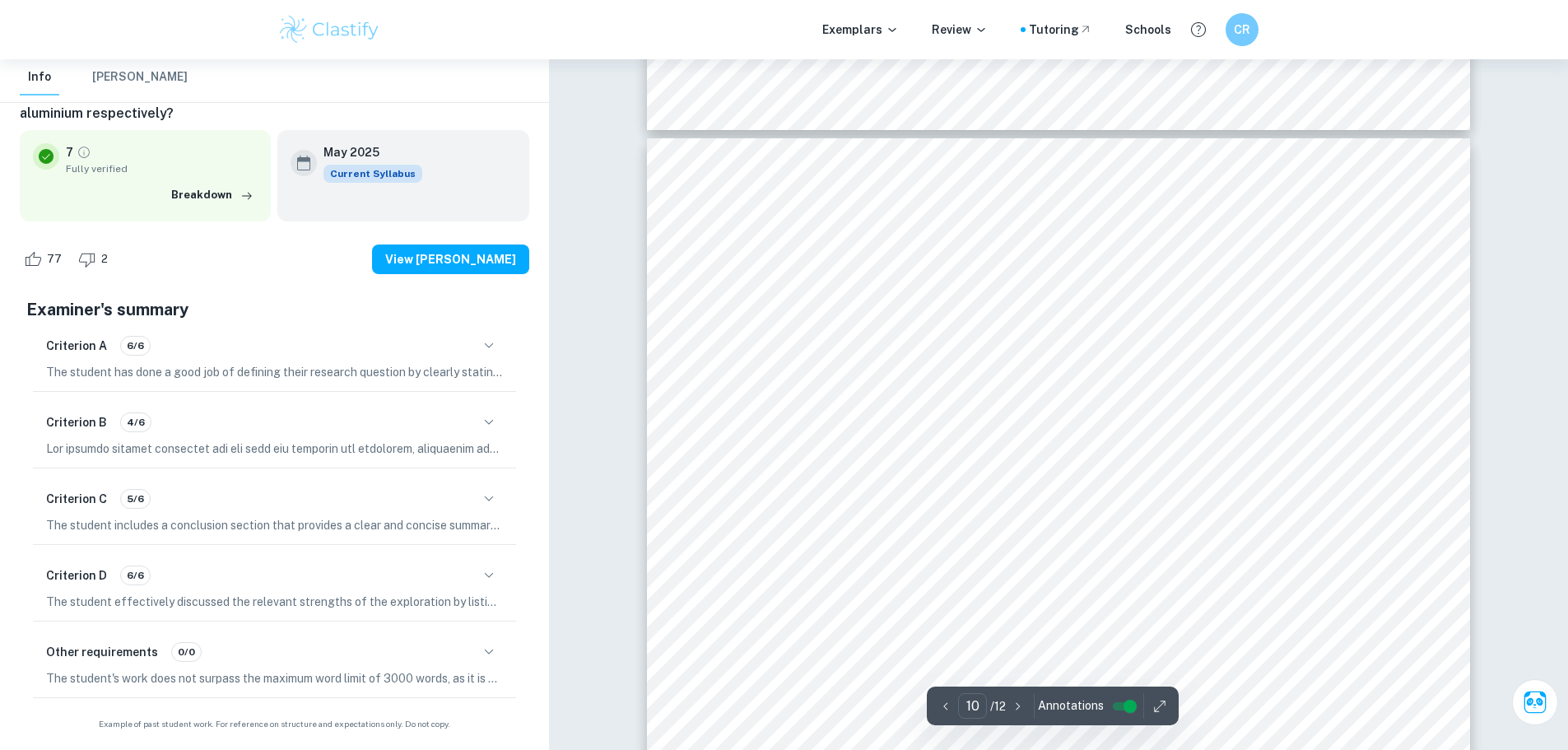
type input "3"
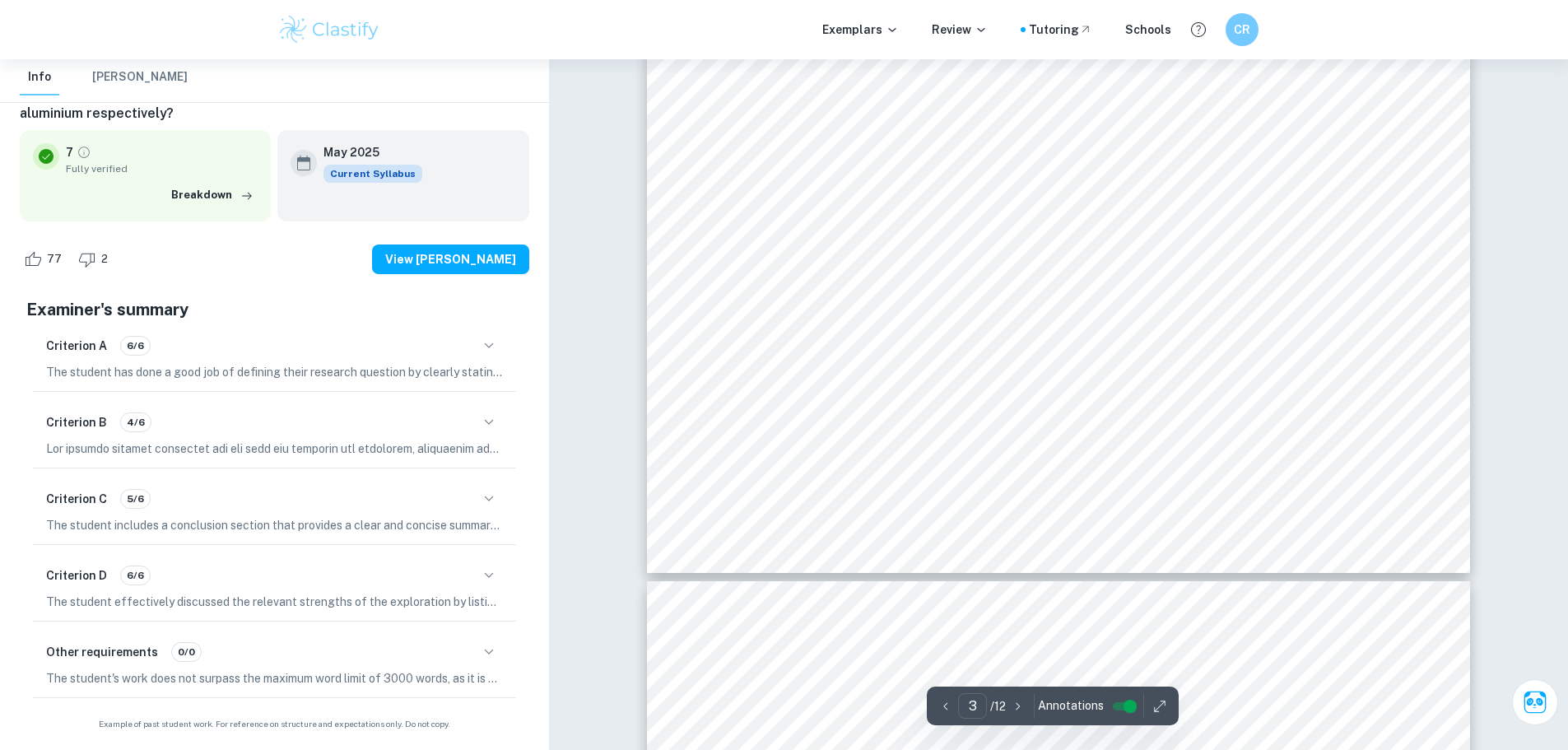
scroll to position [2947, 0]
